Goal: Task Accomplishment & Management: Complete application form

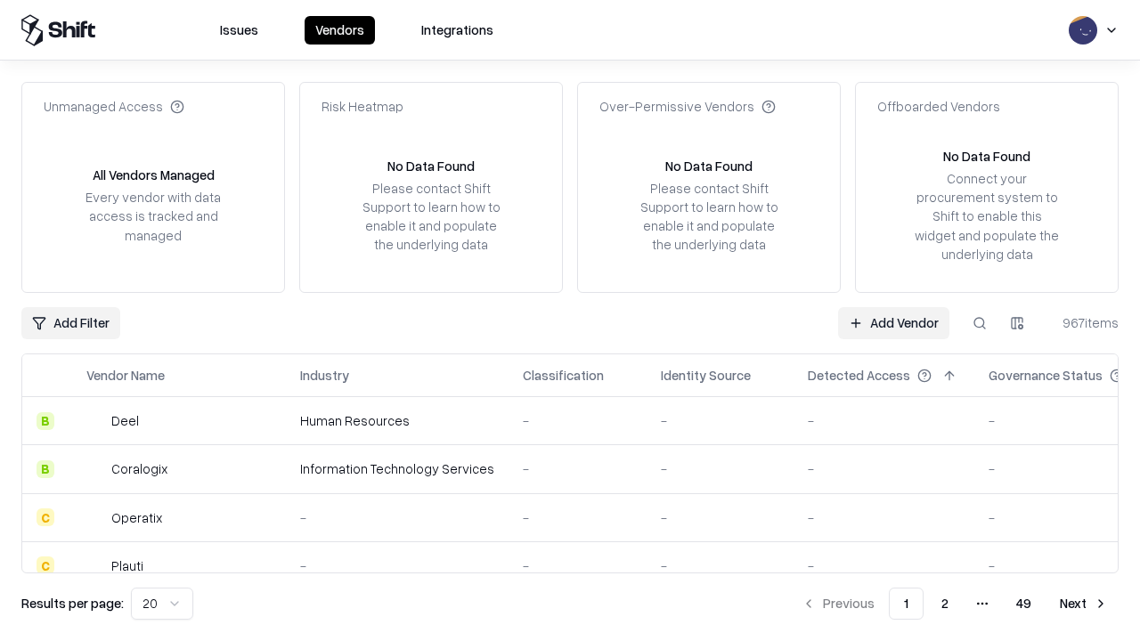
click at [894, 323] on link "Add Vendor" at bounding box center [893, 323] width 111 height 32
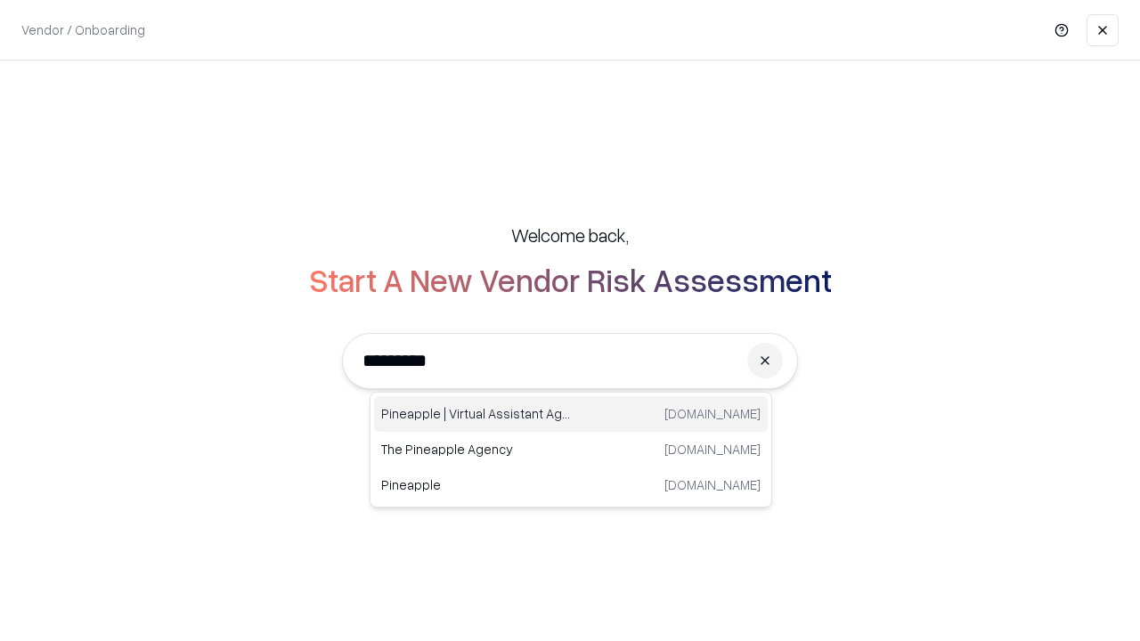
click at [571, 414] on div "Pineapple | Virtual Assistant Agency [DOMAIN_NAME]" at bounding box center [571, 414] width 394 height 36
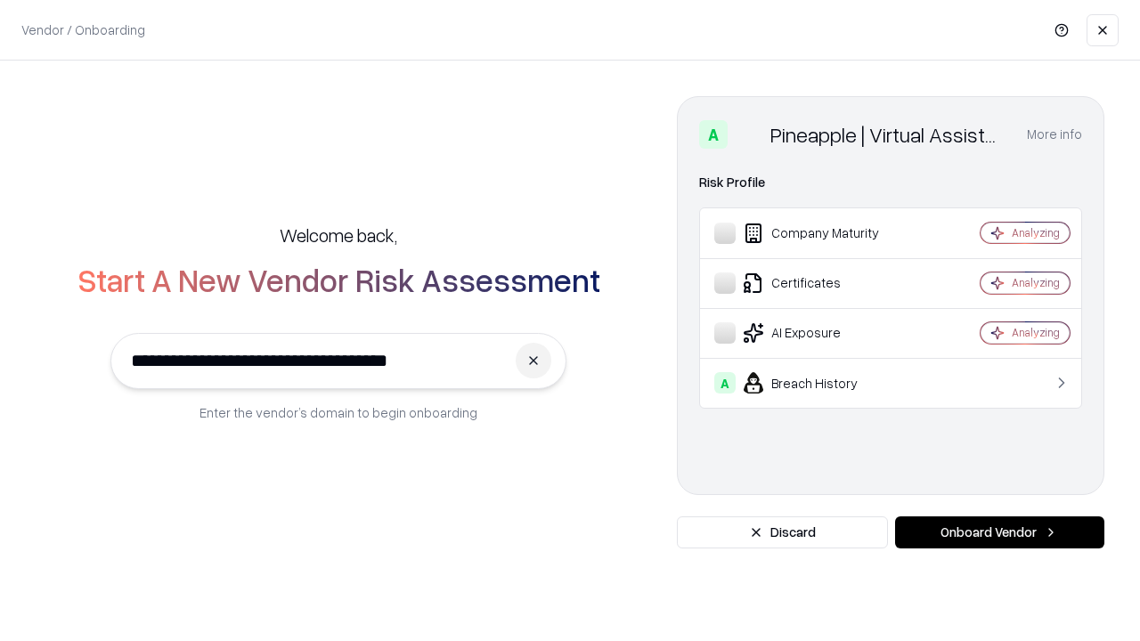
type input "**********"
click at [1000, 533] on button "Onboard Vendor" at bounding box center [999, 533] width 209 height 32
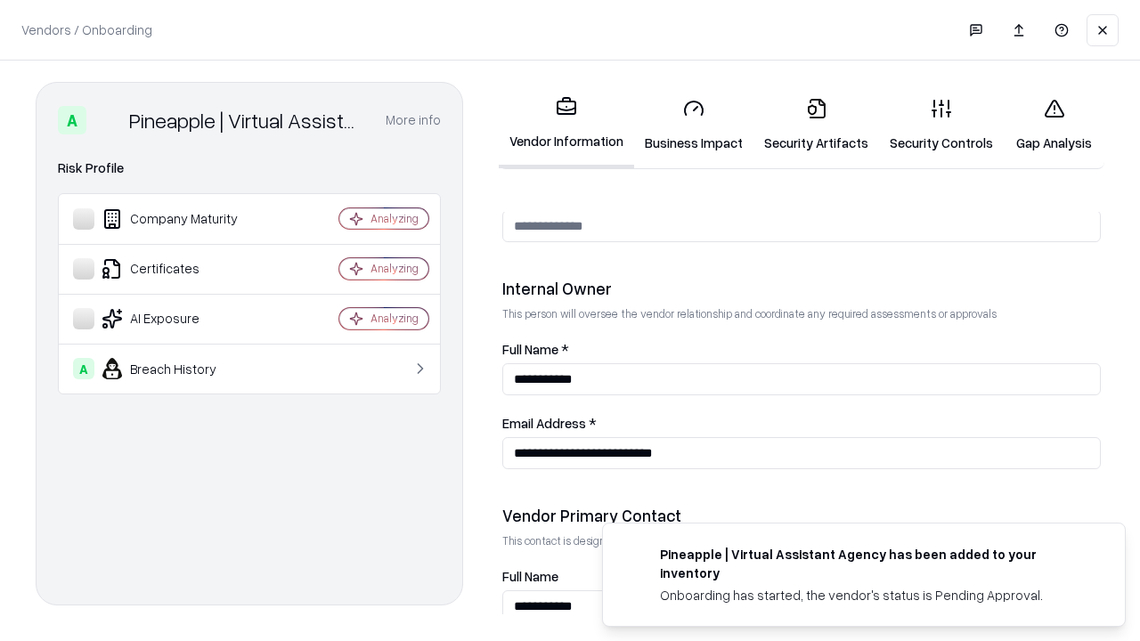
scroll to position [923, 0]
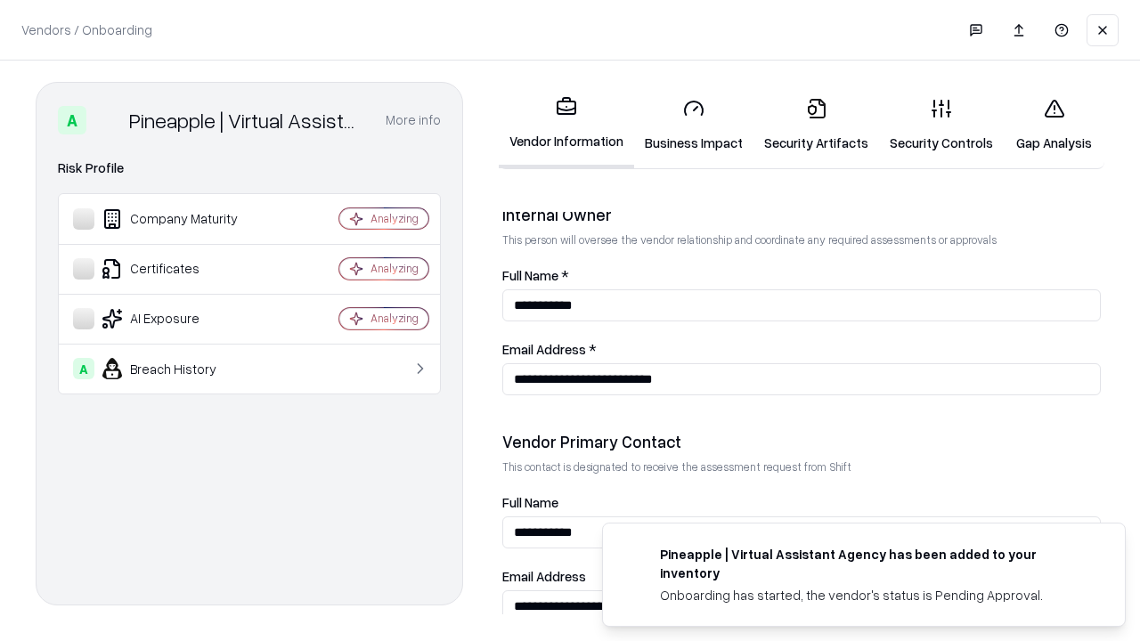
click at [694, 125] on link "Business Impact" at bounding box center [693, 125] width 119 height 83
click at [1054, 125] on link "Gap Analysis" at bounding box center [1054, 125] width 101 height 83
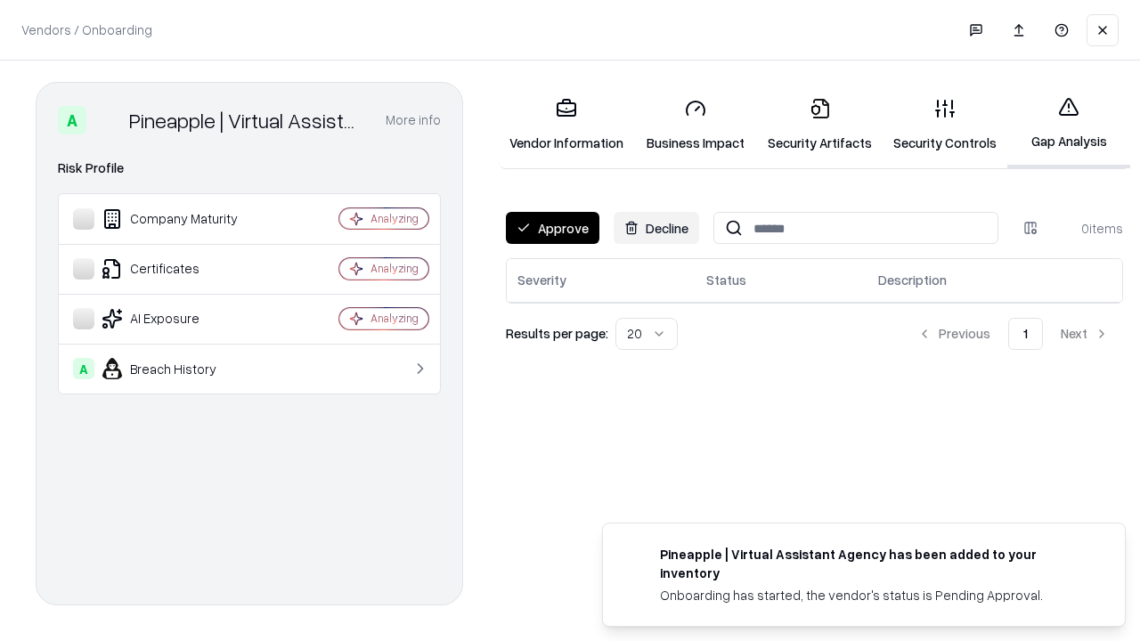
click at [552, 228] on button "Approve" at bounding box center [553, 228] width 94 height 32
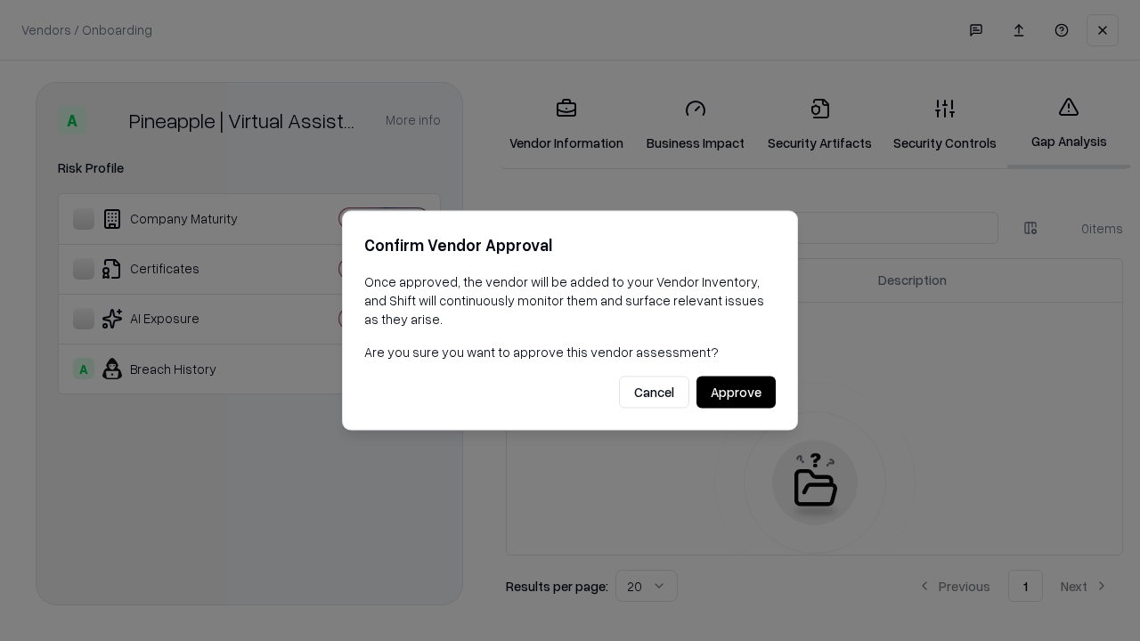
click at [736, 392] on button "Approve" at bounding box center [736, 393] width 79 height 32
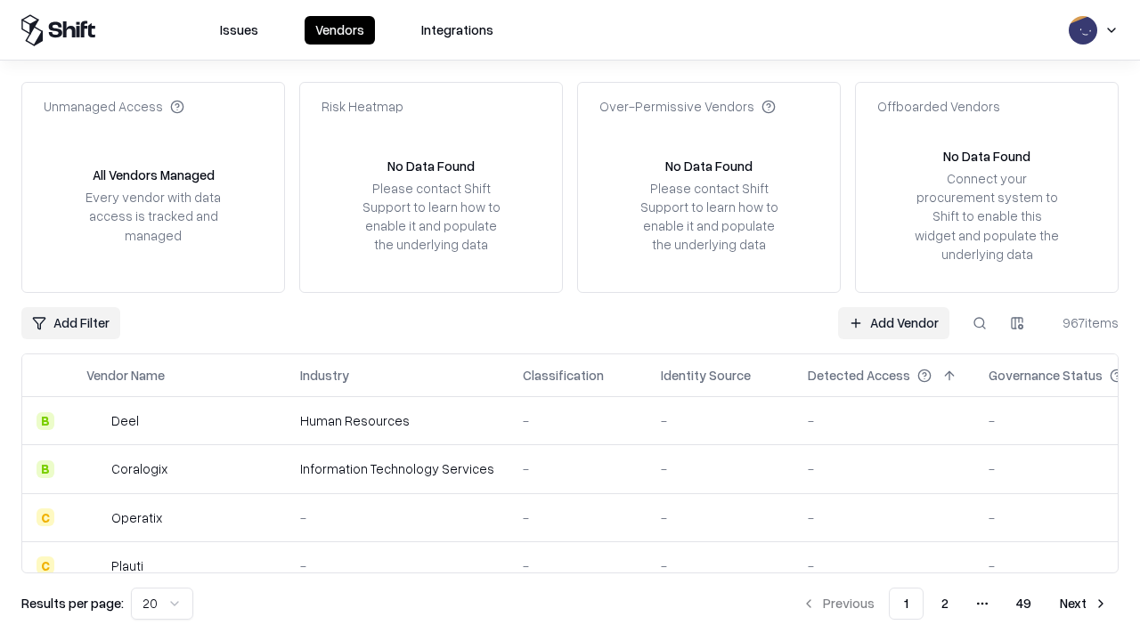
type input "**********"
click at [894, 323] on link "Add Vendor" at bounding box center [893, 323] width 111 height 32
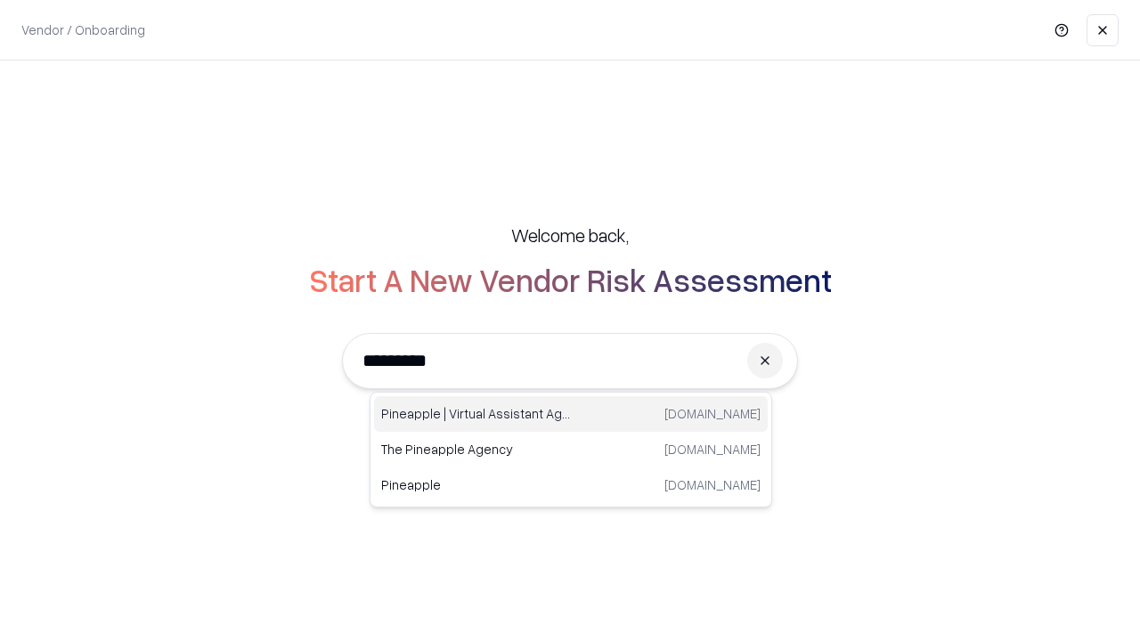
click at [571, 414] on div "Pineapple | Virtual Assistant Agency [DOMAIN_NAME]" at bounding box center [571, 414] width 394 height 36
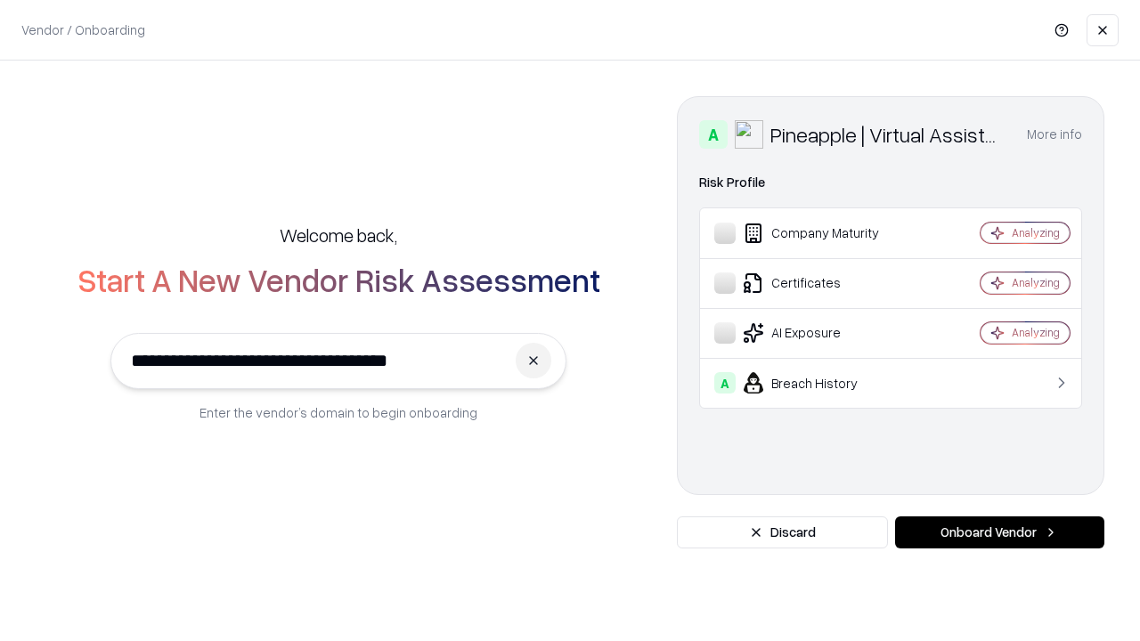
type input "**********"
click at [1000, 533] on button "Onboard Vendor" at bounding box center [999, 533] width 209 height 32
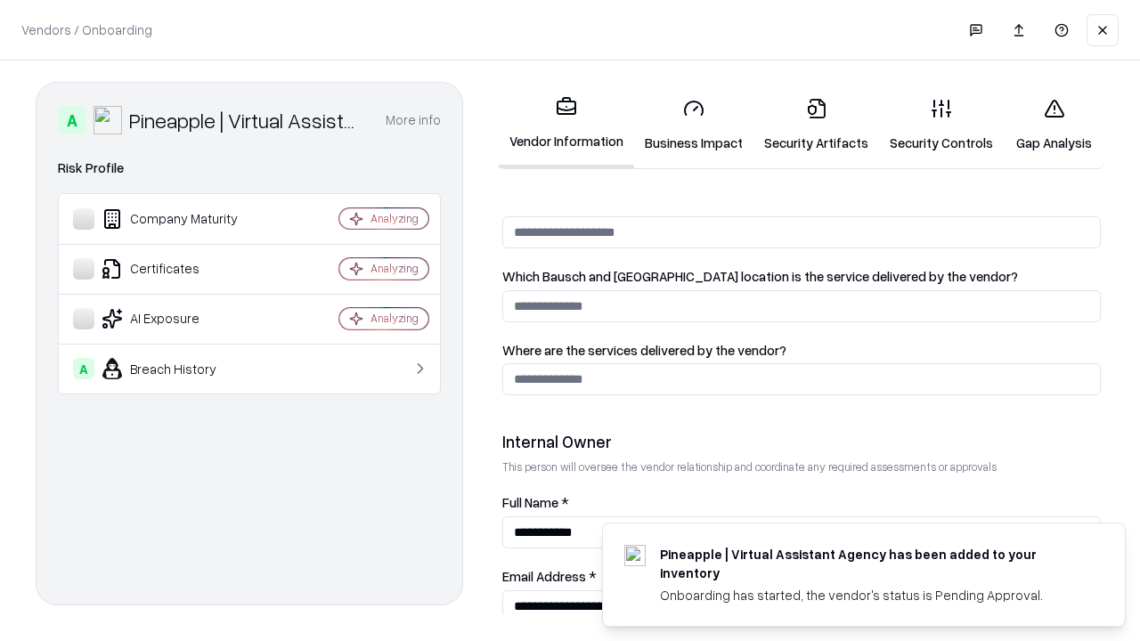
scroll to position [923, 0]
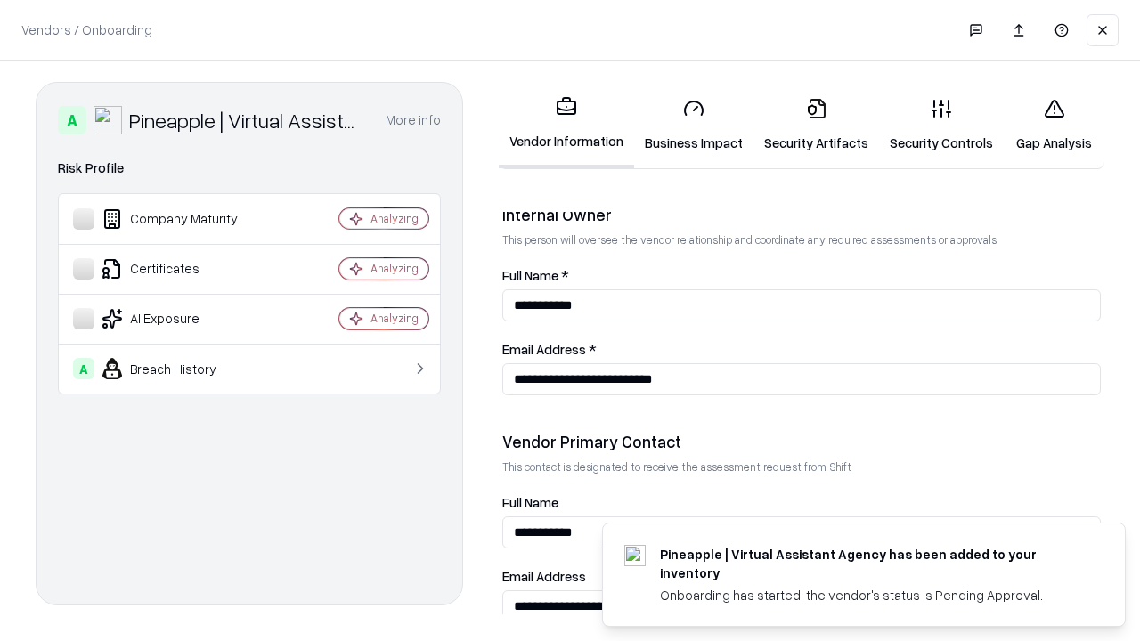
click at [1054, 125] on link "Gap Analysis" at bounding box center [1054, 125] width 101 height 83
